Goal: Task Accomplishment & Management: Complete application form

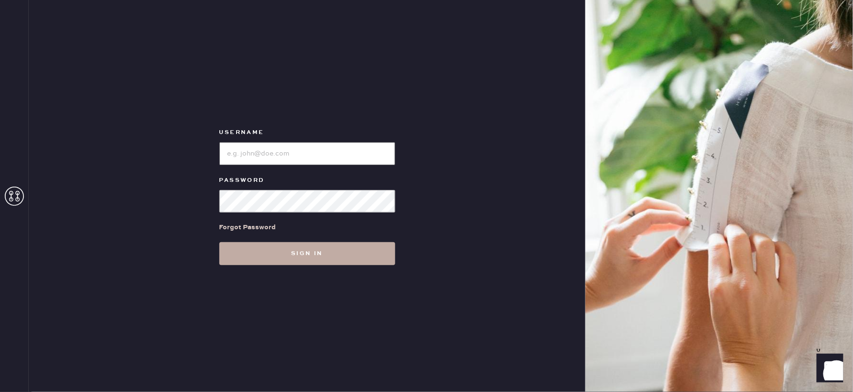
type input "reformationlajolla"
click at [300, 248] on button "Sign in" at bounding box center [307, 253] width 176 height 23
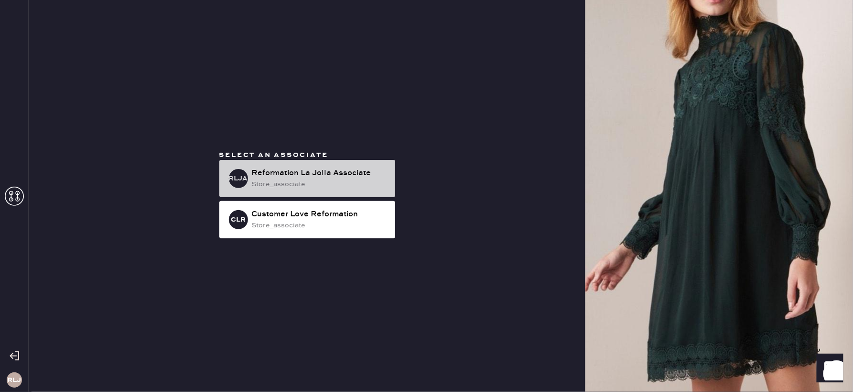
click at [305, 184] on div "store_associate" at bounding box center [320, 184] width 136 height 11
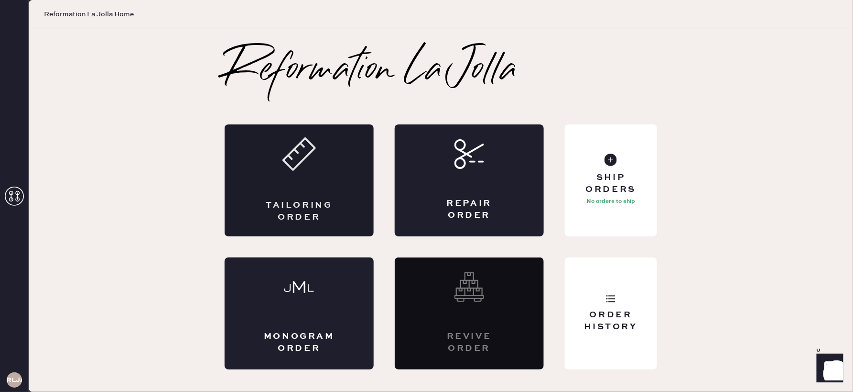
click at [333, 201] on div "Tailoring Order" at bounding box center [299, 211] width 73 height 24
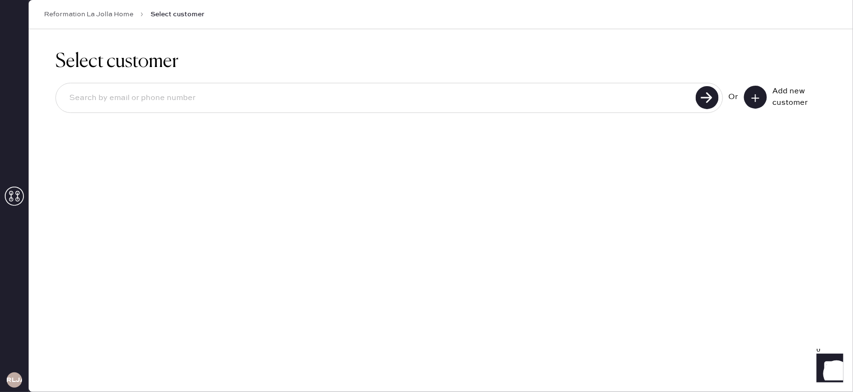
click at [483, 100] on input at bounding box center [377, 98] width 631 height 22
type input "4085099133"
click at [704, 96] on use at bounding box center [707, 97] width 23 height 23
click at [142, 94] on input "4085099133" at bounding box center [377, 98] width 631 height 22
click at [758, 97] on use at bounding box center [756, 98] width 8 height 8
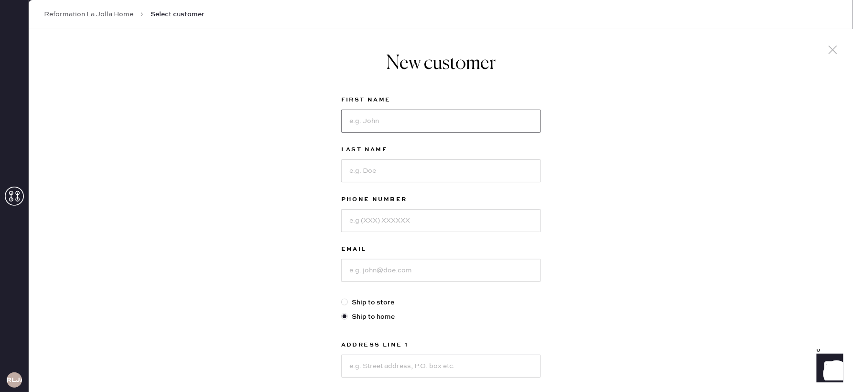
click at [408, 126] on input at bounding box center [441, 120] width 200 height 23
type input "Lauren"
click at [379, 172] on input at bounding box center [441, 170] width 200 height 23
type input "[PERSON_NAME]"
click at [347, 221] on input at bounding box center [441, 220] width 200 height 23
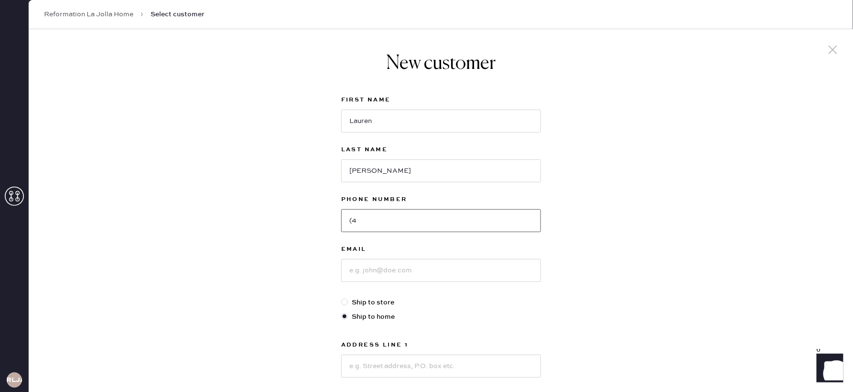
type input "("
type input "4085099133"
click at [384, 269] on input at bounding box center [441, 270] width 200 height 23
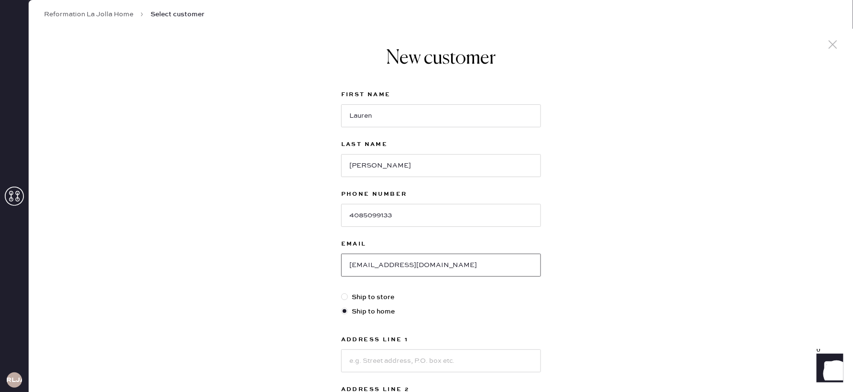
scroll to position [2, 0]
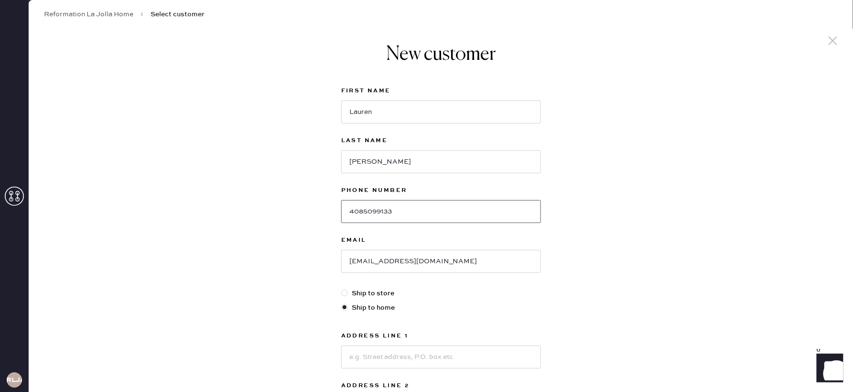
click at [363, 213] on input "4085099133" at bounding box center [441, 211] width 200 height 23
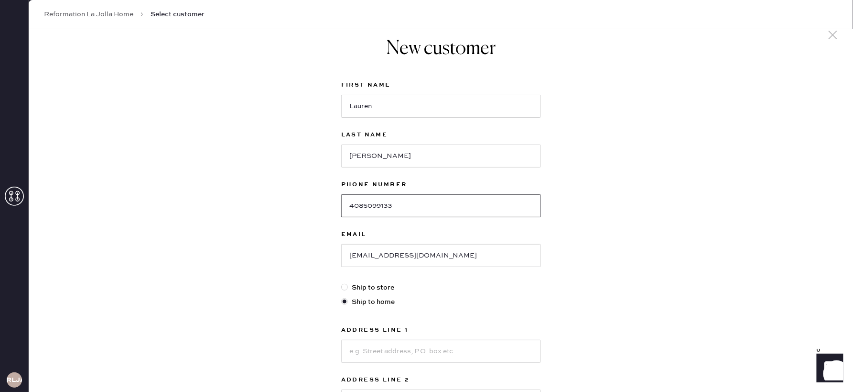
scroll to position [14, 0]
click at [396, 256] on input "[EMAIL_ADDRESS][DOMAIN_NAME]" at bounding box center [441, 256] width 200 height 23
type input "[EMAIL_ADDRESS][DOMAIN_NAME]"
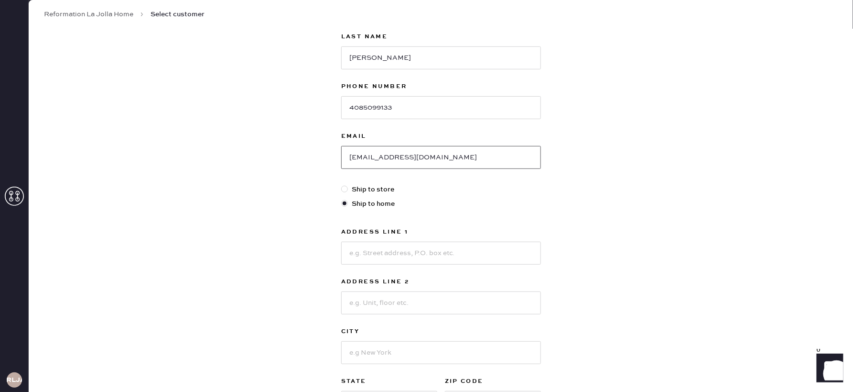
scroll to position [113, 0]
click at [438, 252] on input at bounding box center [441, 252] width 200 height 23
type input "1426 [PERSON_NAME]"
click at [424, 298] on input at bounding box center [441, 302] width 200 height 23
click at [371, 352] on input at bounding box center [441, 352] width 200 height 23
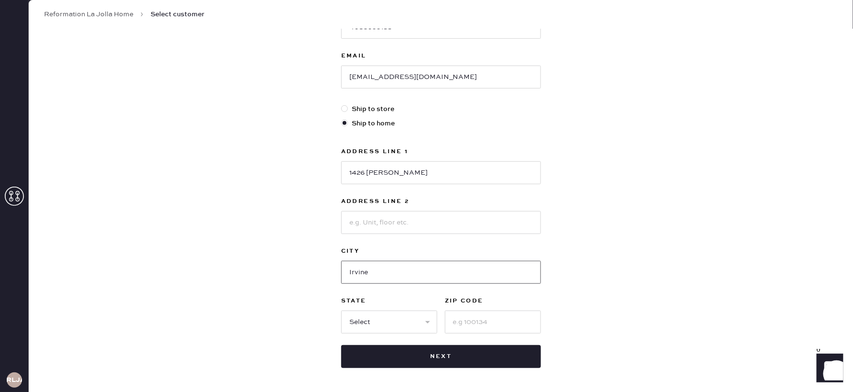
scroll to position [208, 0]
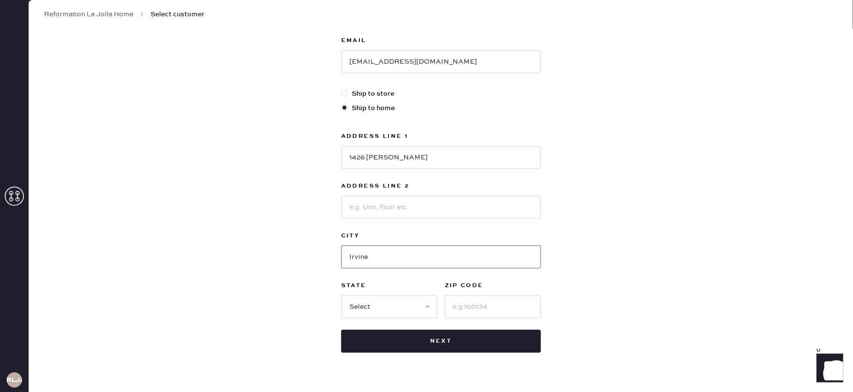
type input "Irvine"
click at [385, 302] on select "Select AK AL AR AZ CA CO CT [GEOGRAPHIC_DATA] DE FL [GEOGRAPHIC_DATA] HI [GEOGR…" at bounding box center [389, 306] width 96 height 23
select select "CA"
click at [341, 295] on select "Select AK AL AR AZ CA CO CT [GEOGRAPHIC_DATA] DE FL [GEOGRAPHIC_DATA] HI [GEOGR…" at bounding box center [389, 306] width 96 height 23
click at [486, 307] on input at bounding box center [493, 306] width 96 height 23
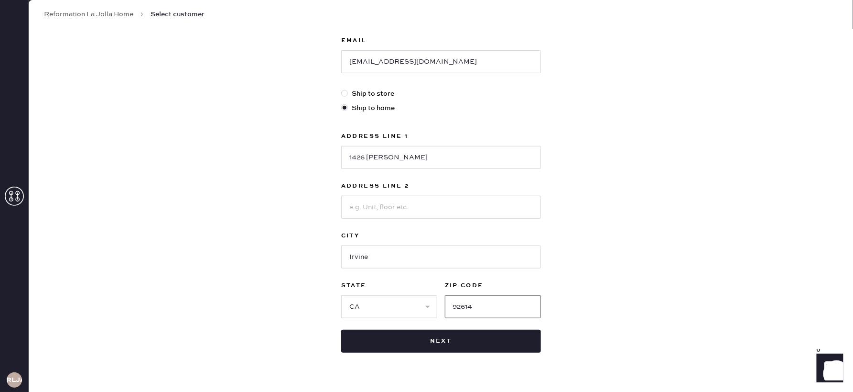
type input "92614"
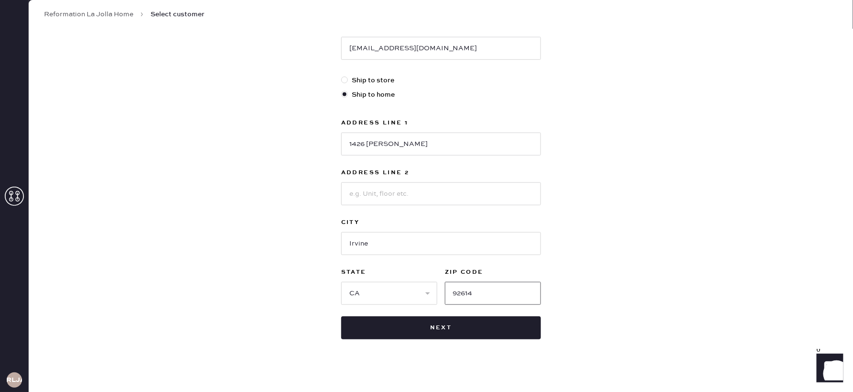
scroll to position [224, 0]
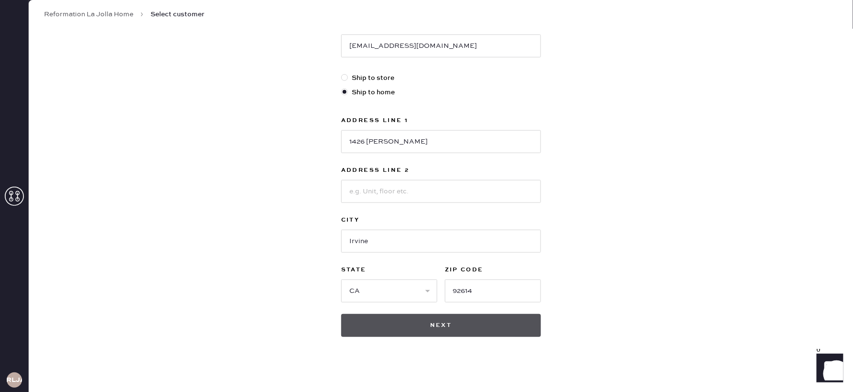
click at [426, 329] on button "Next" at bounding box center [441, 325] width 200 height 23
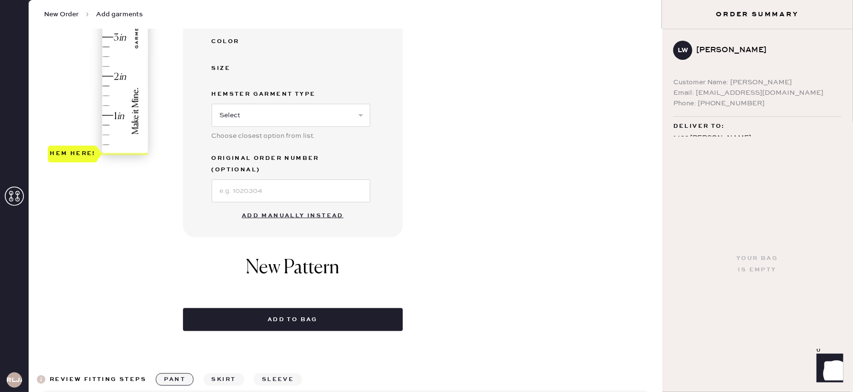
scroll to position [266, 0]
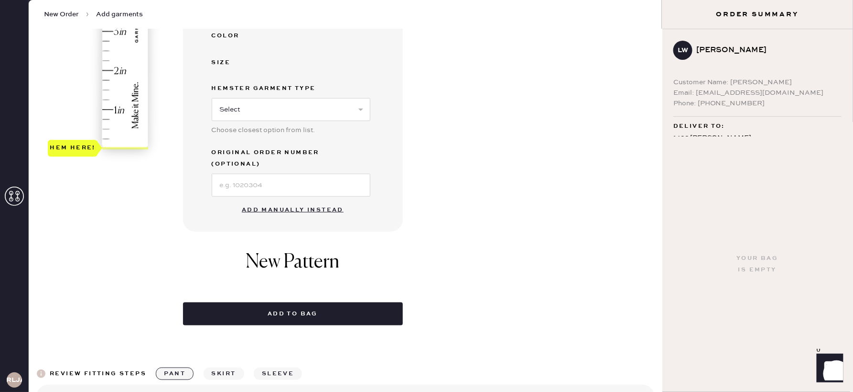
click at [286, 200] on button "Add manually instead" at bounding box center [292, 209] width 113 height 19
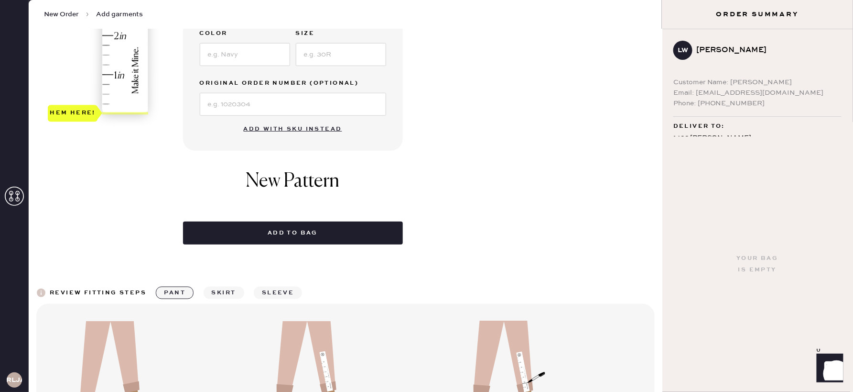
scroll to position [0, 0]
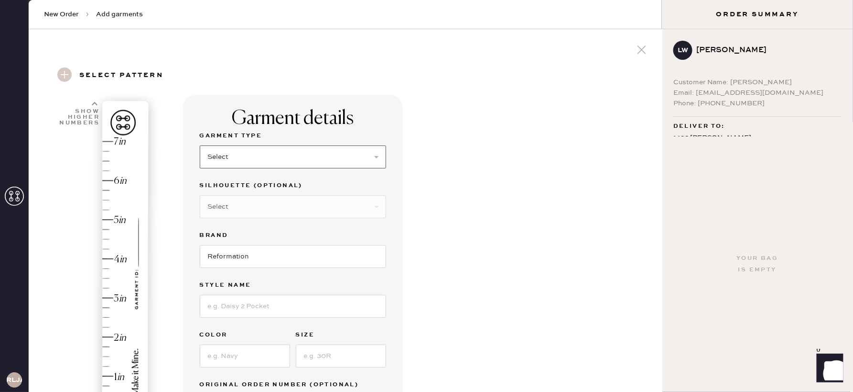
click at [292, 163] on select "Select Basic Skirt Jeans Leggings Pants Shorts Basic Sleeved Dress Basic Sleeve…" at bounding box center [293, 156] width 186 height 23
select select "2"
click at [200, 145] on select "Select Basic Skirt Jeans Leggings Pants Shorts Basic Sleeved Dress Basic Sleeve…" at bounding box center [293, 156] width 186 height 23
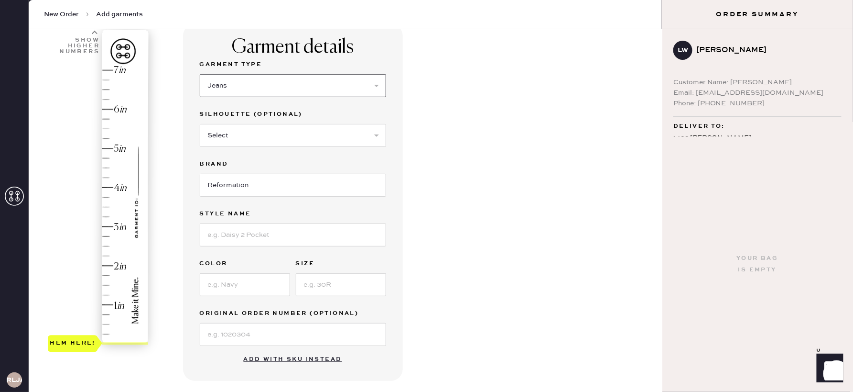
scroll to position [74, 0]
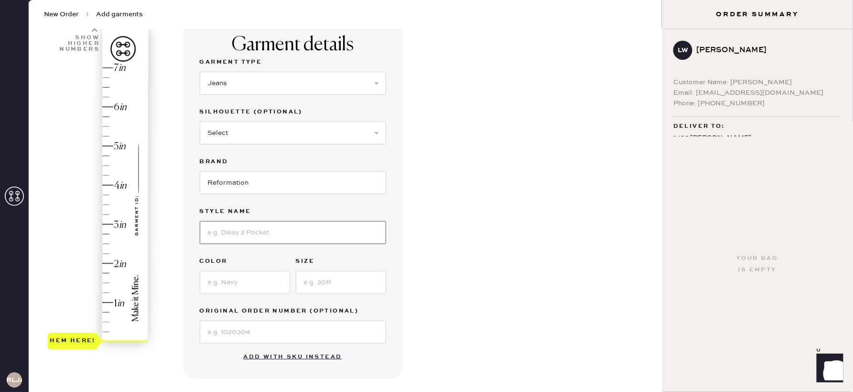
click at [255, 225] on input at bounding box center [293, 232] width 186 height 23
type input "[PERSON_NAME] rise wide leg"
click at [248, 285] on input at bounding box center [245, 282] width 90 height 23
type input "Ondine"
click at [316, 283] on input at bounding box center [341, 282] width 90 height 23
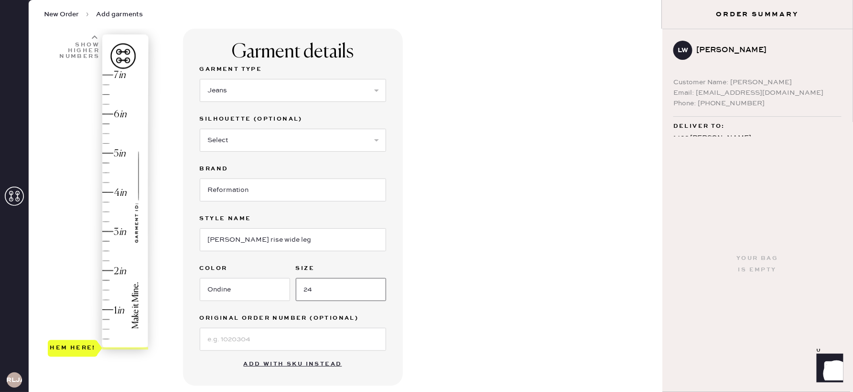
scroll to position [74, 0]
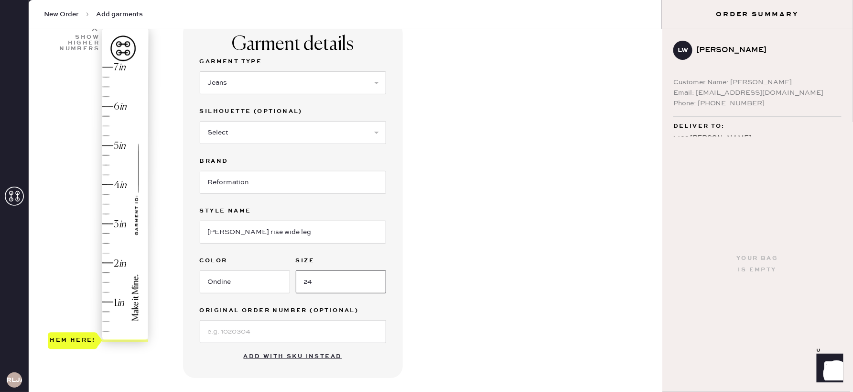
type input "24"
type input "3.25"
click at [106, 213] on div "Hem here!" at bounding box center [99, 204] width 102 height 282
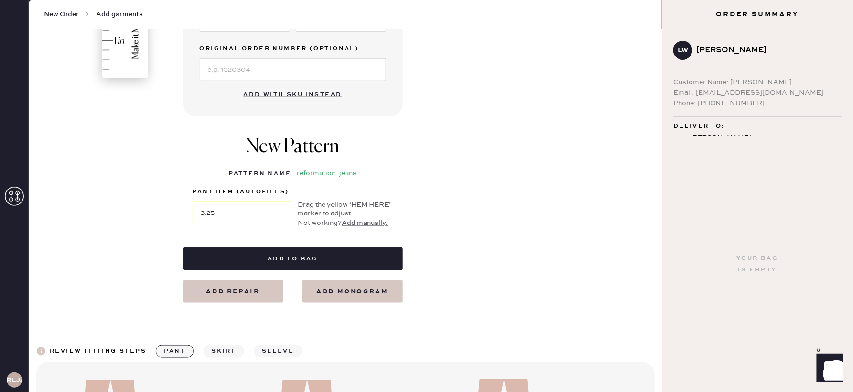
scroll to position [342, 0]
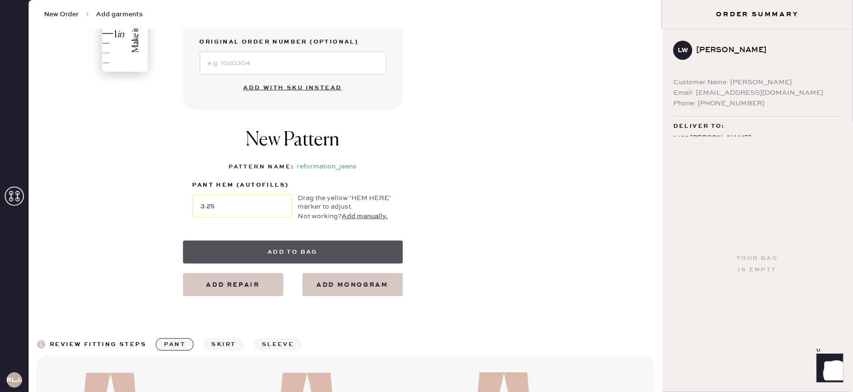
click at [305, 255] on button "Add to bag" at bounding box center [293, 251] width 220 height 23
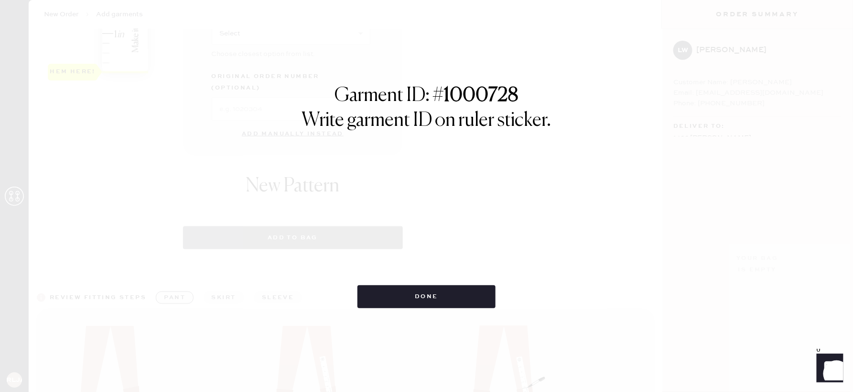
select select "2"
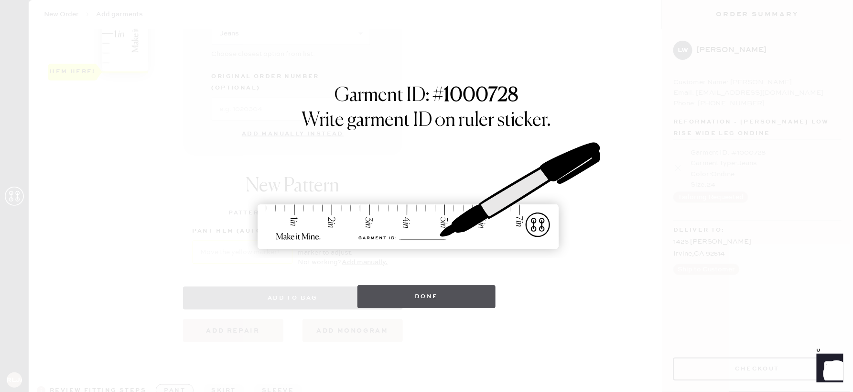
click at [432, 301] on button "Done" at bounding box center [427, 296] width 138 height 23
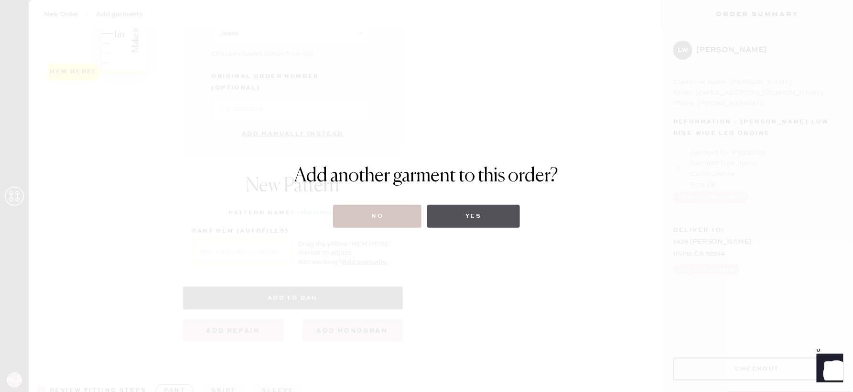
click at [481, 220] on button "Yes" at bounding box center [473, 216] width 92 height 23
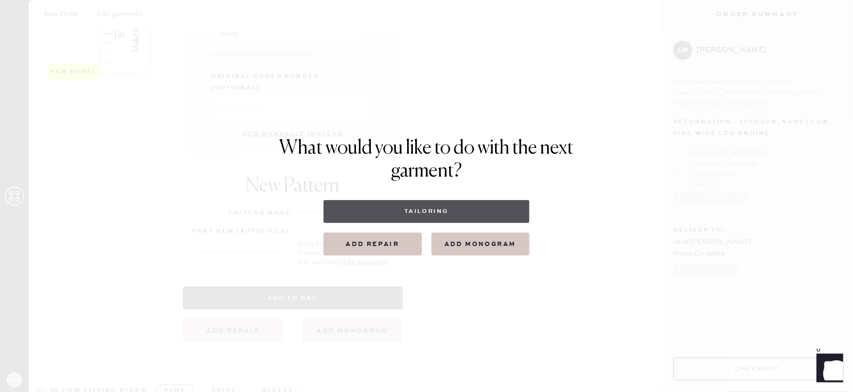
click at [410, 209] on button "Tailoring" at bounding box center [427, 211] width 206 height 23
select select
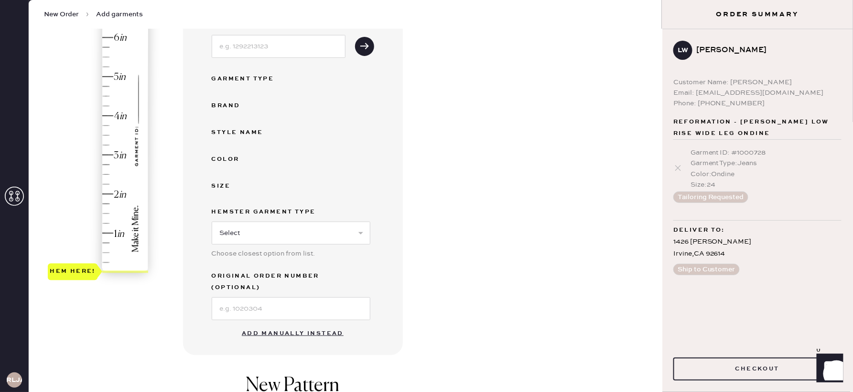
scroll to position [162, 0]
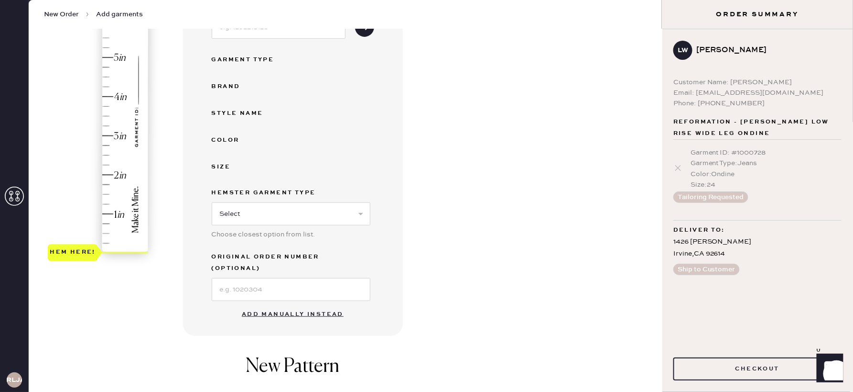
click at [305, 305] on button "Add manually instead" at bounding box center [292, 314] width 113 height 19
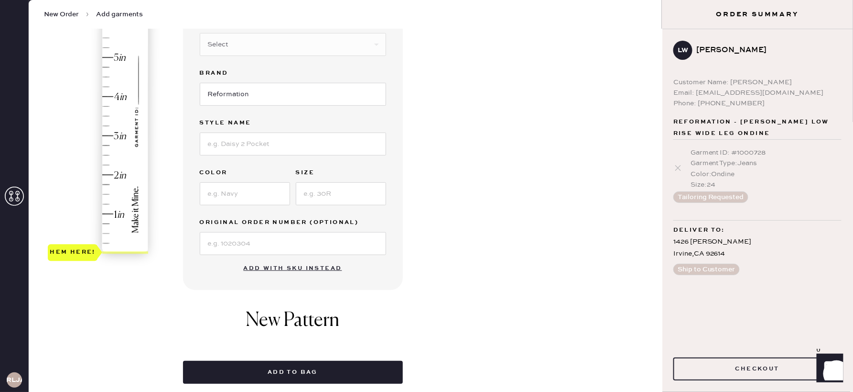
scroll to position [38, 0]
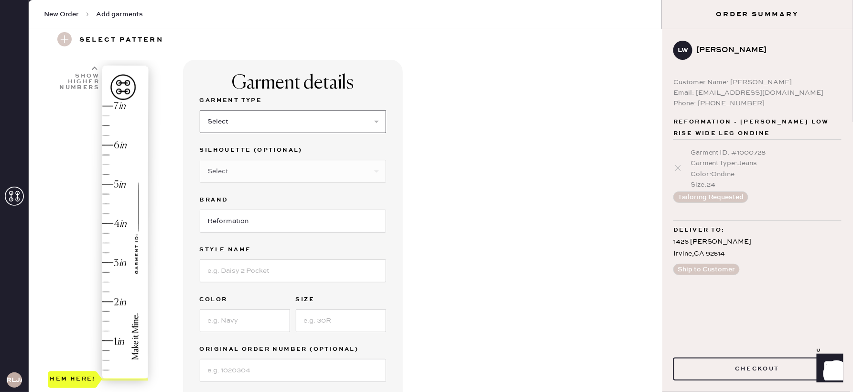
click at [357, 125] on select "Select Basic Skirt Jeans Leggings Pants Shorts Basic Sleeved Dress Basic Sleeve…" at bounding box center [293, 121] width 186 height 23
select select "2"
click at [200, 111] on select "Select Basic Skirt Jeans Leggings Pants Shorts Basic Sleeved Dress Basic Sleeve…" at bounding box center [293, 122] width 186 height 23
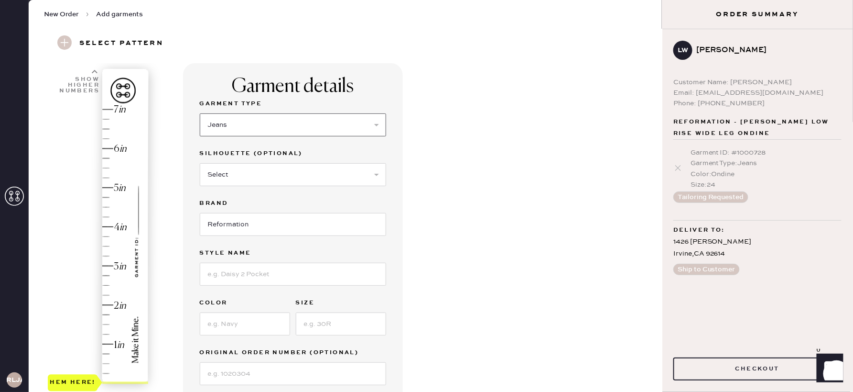
scroll to position [33, 0]
click at [244, 280] on input at bounding box center [293, 273] width 186 height 23
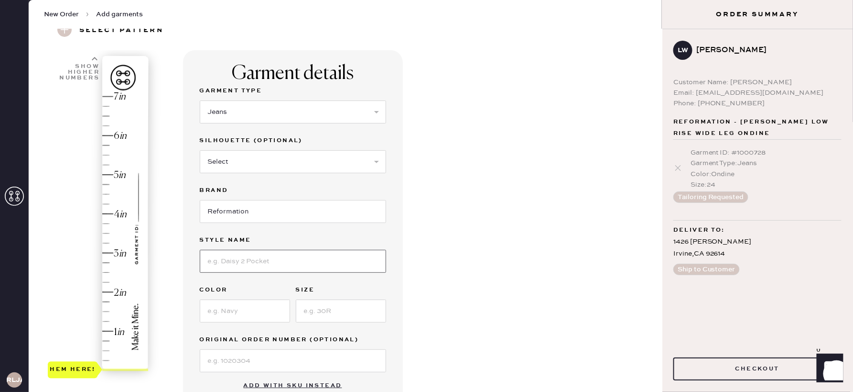
type input "[PERSON_NAME] rise wide leg"
click at [255, 311] on input at bounding box center [245, 310] width 90 height 23
drag, startPoint x: 252, startPoint y: 311, endPoint x: 233, endPoint y: 308, distance: 18.9
click at [207, 310] on input "Maggorie" at bounding box center [245, 310] width 90 height 23
type input "Maggorie"
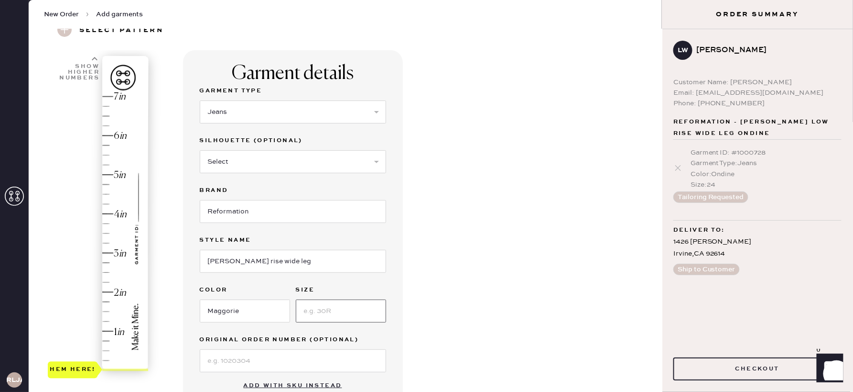
click at [353, 309] on input at bounding box center [341, 310] width 90 height 23
type input "24"
click at [239, 310] on input "Maggorie" at bounding box center [245, 310] width 90 height 23
type input "Maggiore"
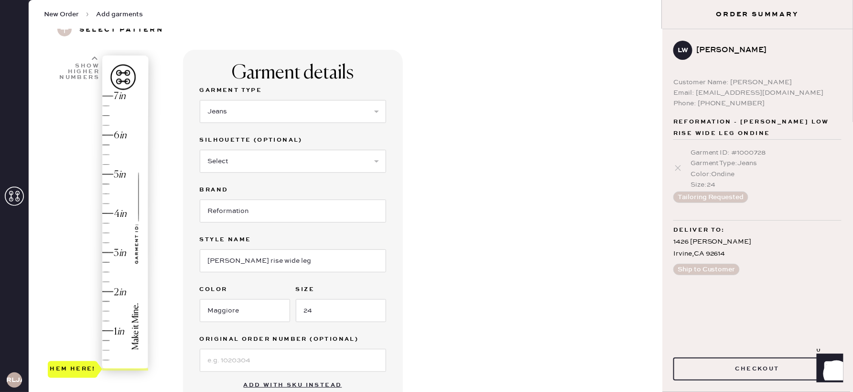
type input "3"
click at [108, 251] on div "Hem here!" at bounding box center [99, 233] width 102 height 282
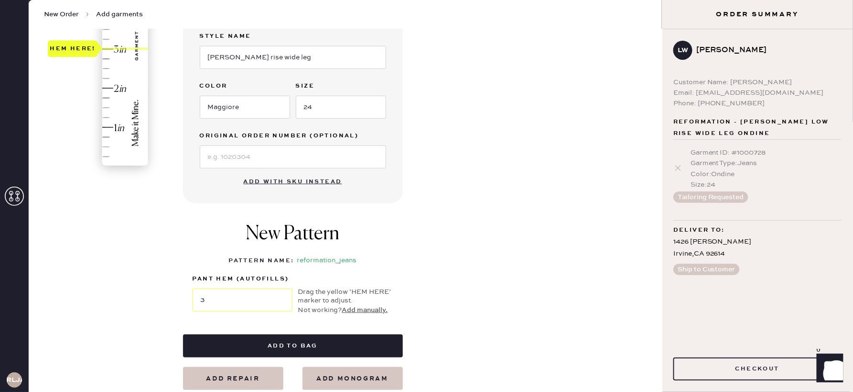
scroll to position [258, 0]
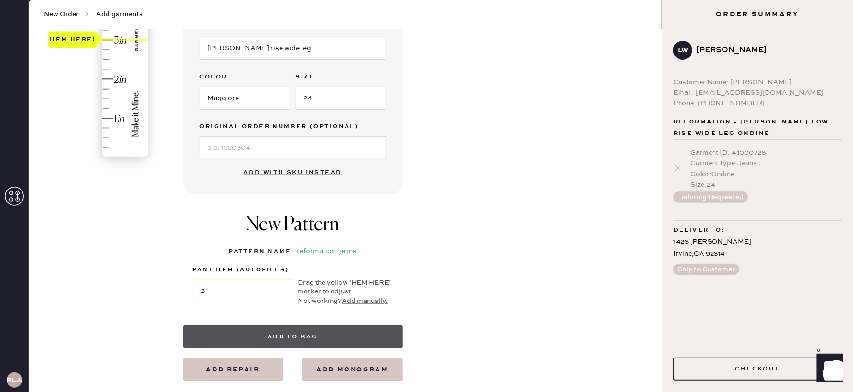
click at [307, 337] on button "Add to bag" at bounding box center [293, 336] width 220 height 23
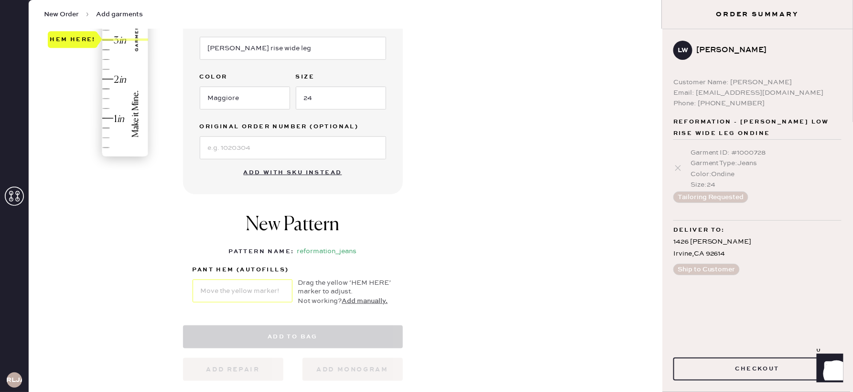
select select "2"
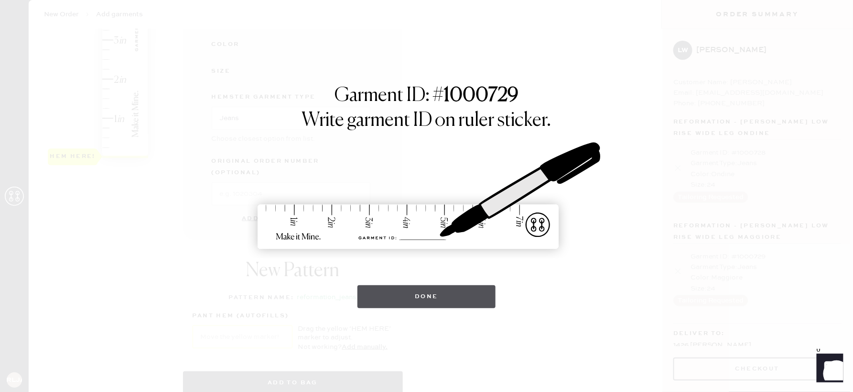
click at [435, 294] on button "Done" at bounding box center [427, 296] width 138 height 23
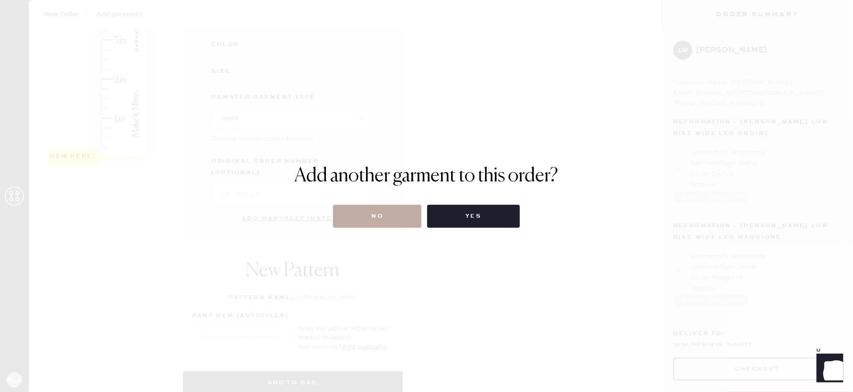
click at [400, 212] on button "No" at bounding box center [377, 216] width 88 height 23
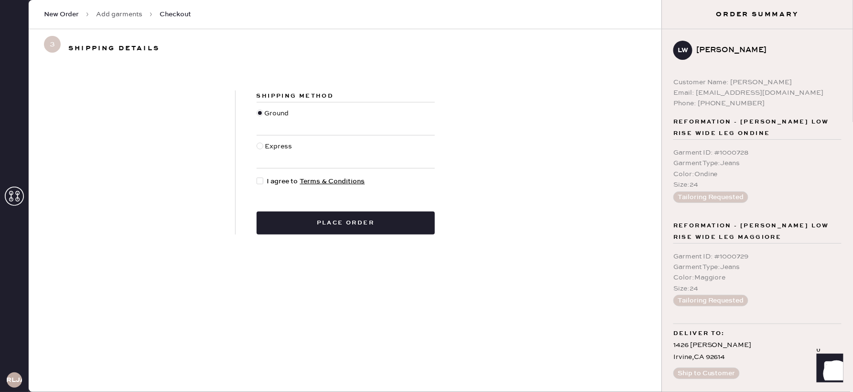
click at [261, 179] on div at bounding box center [260, 180] width 7 height 7
click at [257, 176] on input "I agree to Terms & Conditions" at bounding box center [257, 176] width 0 height 0
checkbox input "true"
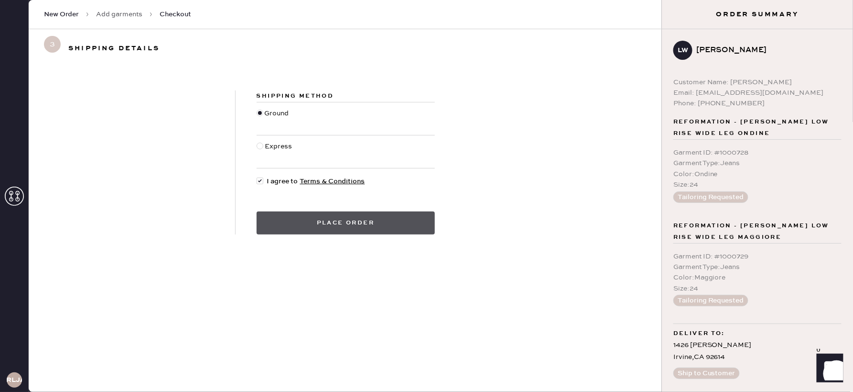
click at [326, 223] on button "Place order" at bounding box center [346, 222] width 178 height 23
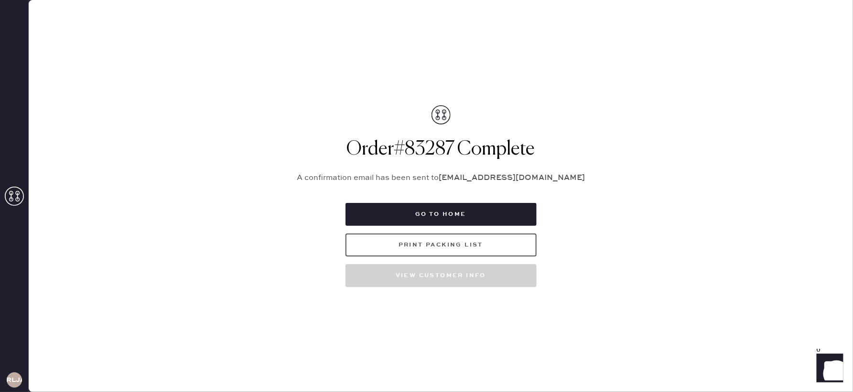
click at [453, 247] on button "Print Packing List" at bounding box center [441, 244] width 191 height 23
click at [13, 192] on icon at bounding box center [14, 195] width 19 height 19
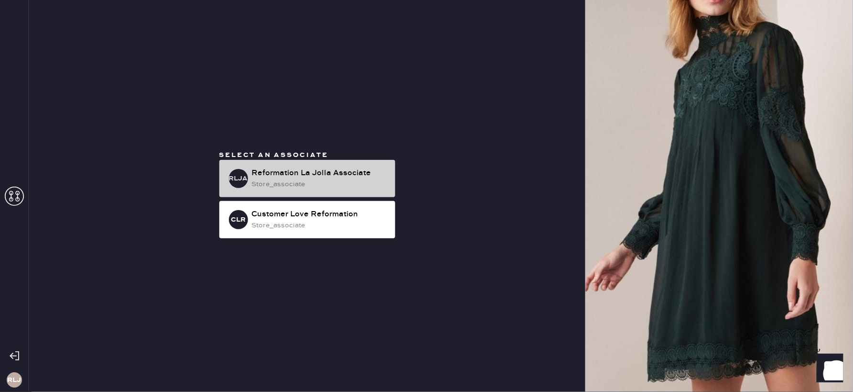
click at [363, 181] on div "store_associate" at bounding box center [320, 184] width 136 height 11
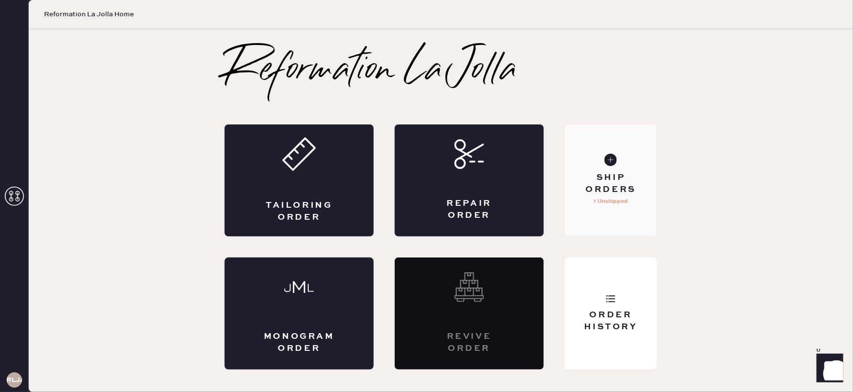
click at [642, 210] on div "Ship Orders 1 Unshipped" at bounding box center [611, 180] width 92 height 112
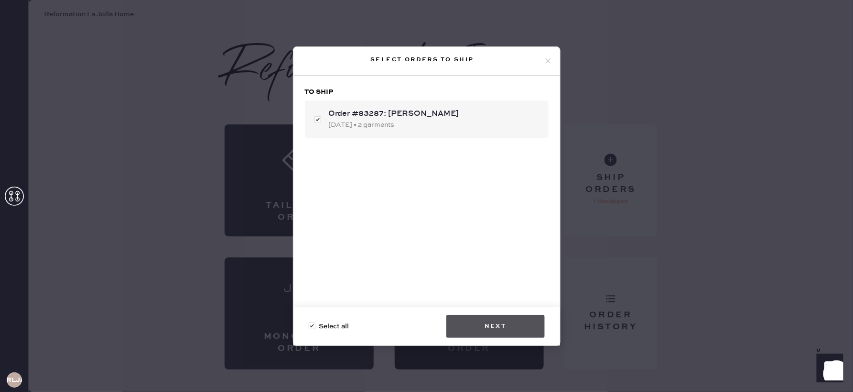
click at [500, 325] on button "Next" at bounding box center [495, 326] width 98 height 23
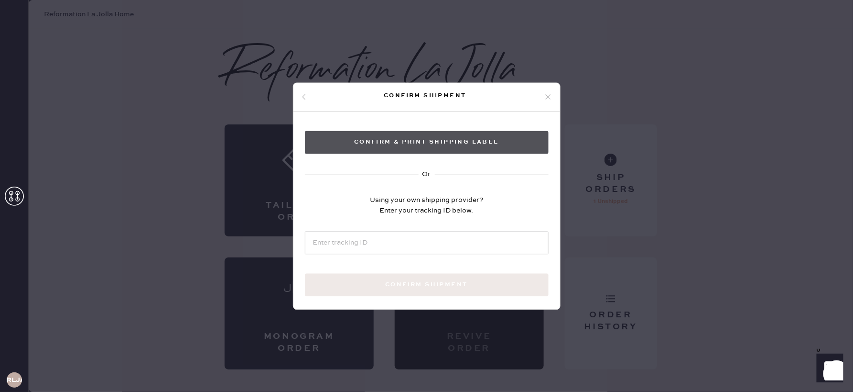
click at [472, 149] on button "Confirm & Print shipping label" at bounding box center [427, 142] width 244 height 23
